Goal: Answer question/provide support: Answer question/provide support

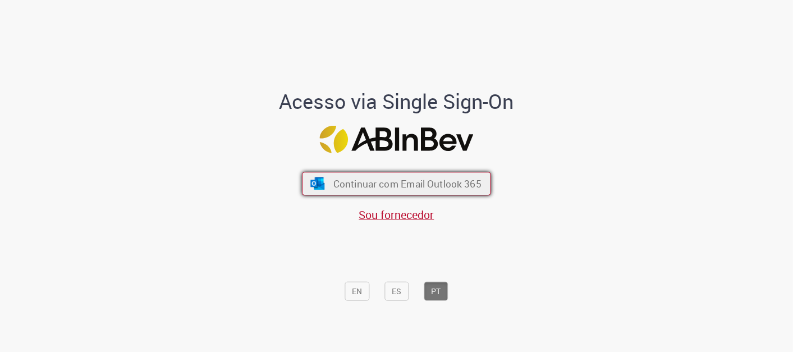
click at [353, 191] on button "Continuar com Email Outlook 365" at bounding box center [396, 184] width 189 height 24
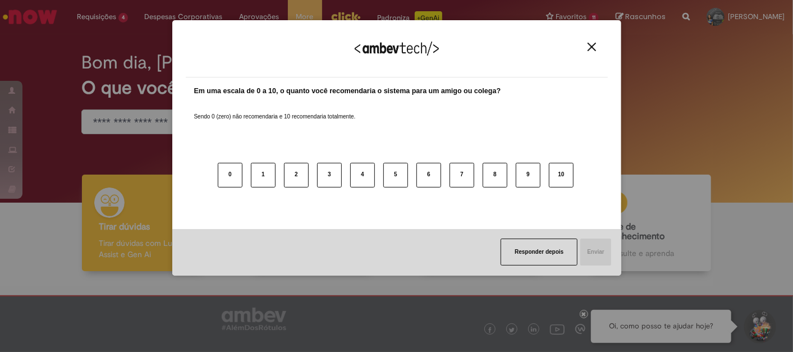
click at [593, 44] on img "Close" at bounding box center [592, 47] width 8 height 8
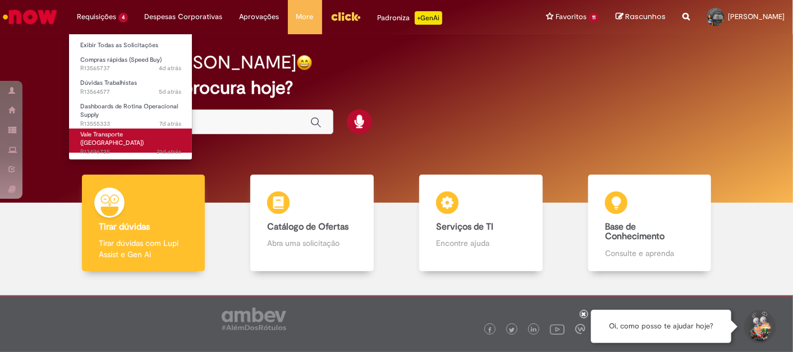
click at [91, 148] on span "21d atrás 21 dias atrás R13496725" at bounding box center [130, 152] width 101 height 9
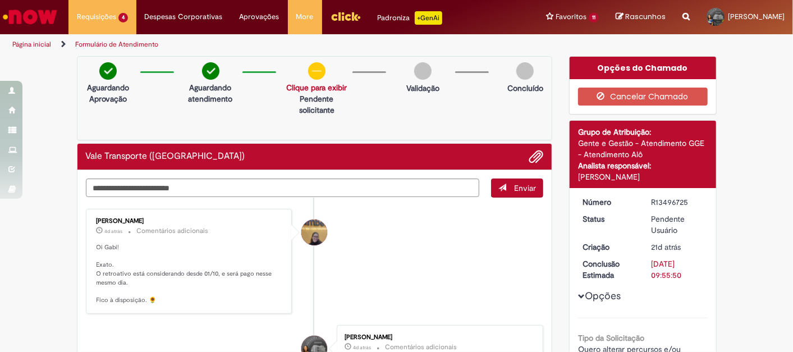
scroll to position [62, 0]
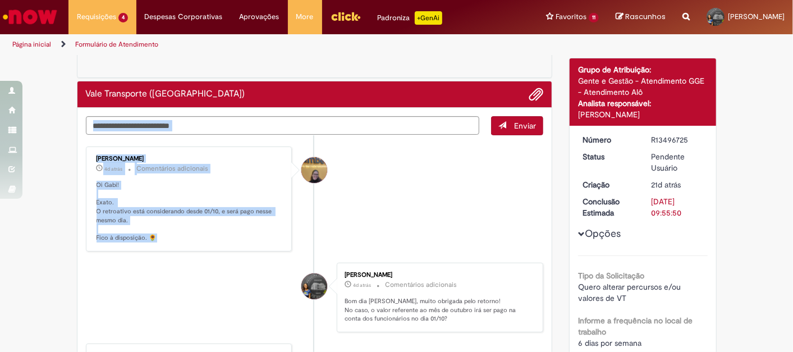
drag, startPoint x: 157, startPoint y: 241, endPoint x: 77, endPoint y: 184, distance: 98.3
drag, startPoint x: 77, startPoint y: 184, endPoint x: 177, endPoint y: 211, distance: 103.5
click at [177, 211] on p "Oi Gabi! Exato. O retroativo está considerando desde 01/10, e será pago nesse m…" at bounding box center [190, 212] width 187 height 62
click at [144, 168] on small "Comentários adicionais" at bounding box center [173, 169] width 72 height 10
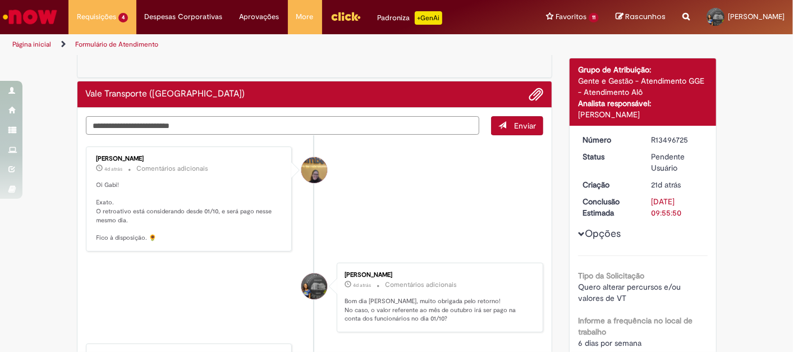
click at [168, 125] on textarea "Digite sua mensagem aqui..." at bounding box center [283, 125] width 394 height 19
type textarea "**********"
click at [499, 121] on span "submit" at bounding box center [503, 125] width 8 height 8
